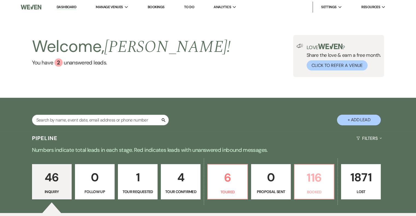
click at [309, 182] on p "116" at bounding box center [314, 178] width 33 height 18
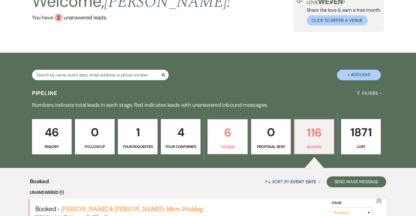
scroll to position [137, 0]
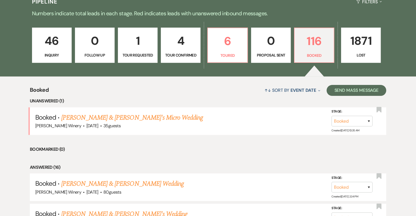
click at [132, 117] on link "[PERSON_NAME] & [PERSON_NAME]'s Micro Wedding" at bounding box center [132, 118] width 142 height 10
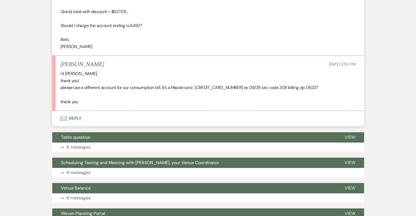
scroll to position [274, 0]
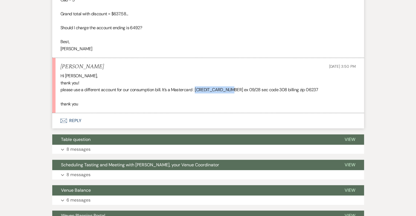
drag, startPoint x: 197, startPoint y: 89, endPoint x: 233, endPoint y: 87, distance: 35.9
click at [233, 87] on p "please use a different account for our consumption bill. It’s a Mastercard : [C…" at bounding box center [207, 89] width 295 height 7
copy p "[CREDIT_CARD_NUMBER]"
